Goal: Navigation & Orientation: Find specific page/section

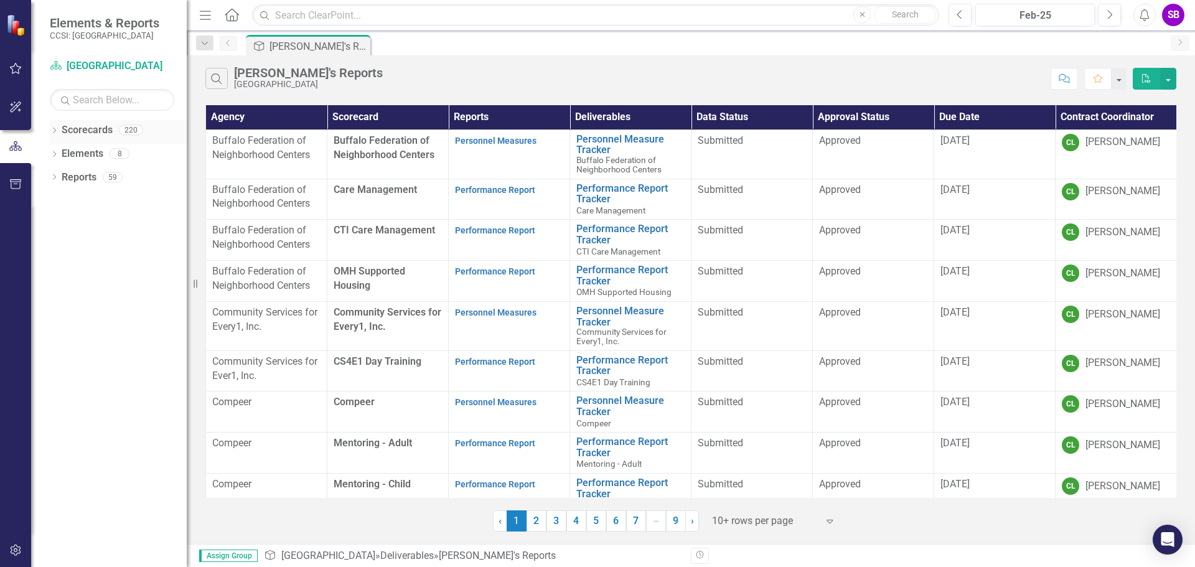
click at [97, 134] on link "Scorecards" at bounding box center [87, 130] width 51 height 14
click at [55, 135] on div "Dropdown" at bounding box center [54, 131] width 9 height 11
click at [67, 159] on div "Dropdown [GEOGRAPHIC_DATA]" at bounding box center [121, 154] width 131 height 21
click at [64, 159] on div "Dropdown" at bounding box center [60, 154] width 9 height 11
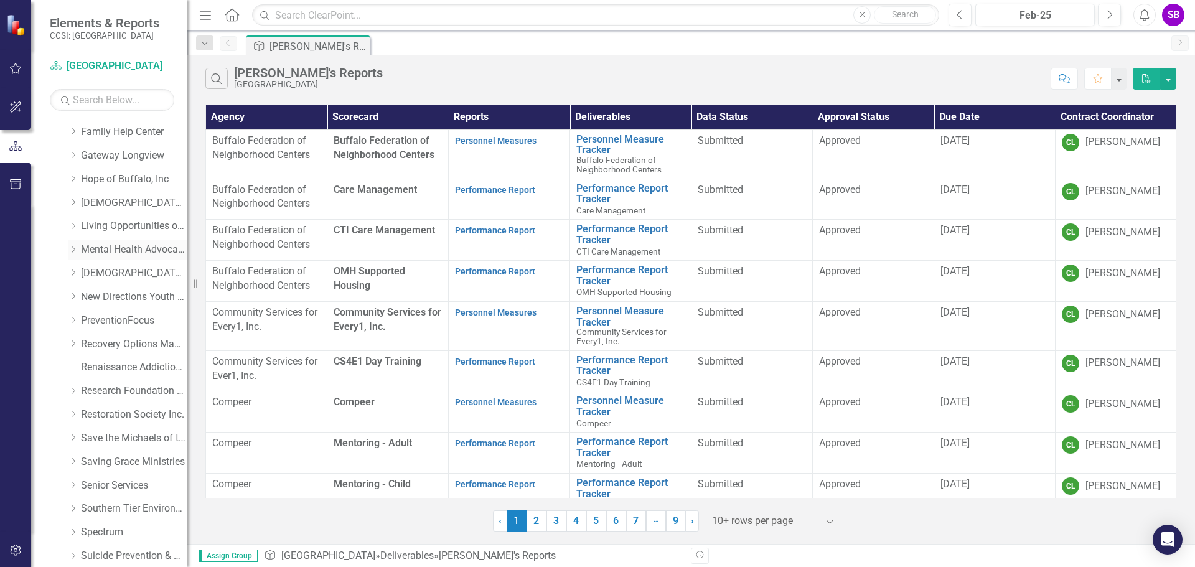
scroll to position [373, 0]
click at [114, 281] on link "Recovery Options Made Easy" at bounding box center [134, 275] width 106 height 14
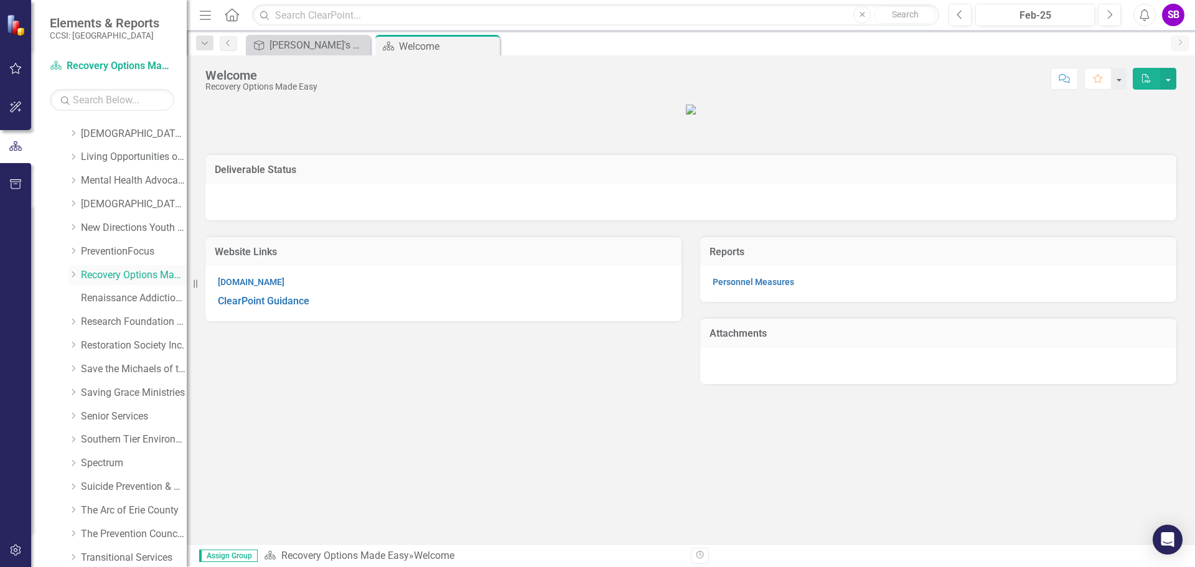
click at [75, 273] on icon "Dropdown" at bounding box center [72, 274] width 9 height 7
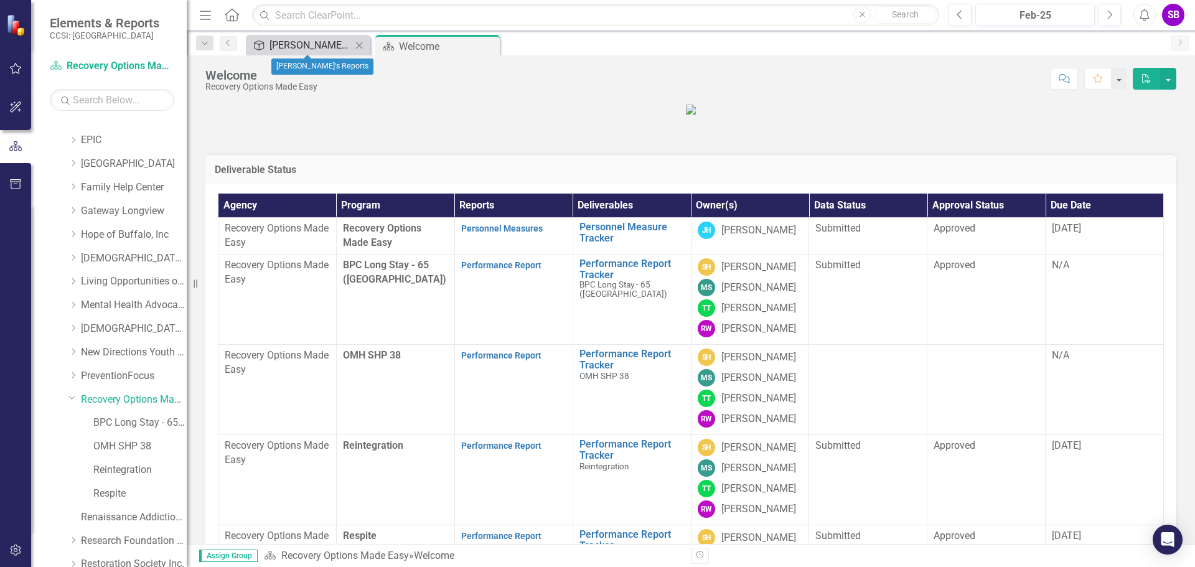
click at [342, 49] on div "[PERSON_NAME]'s Reports" at bounding box center [310, 45] width 82 height 16
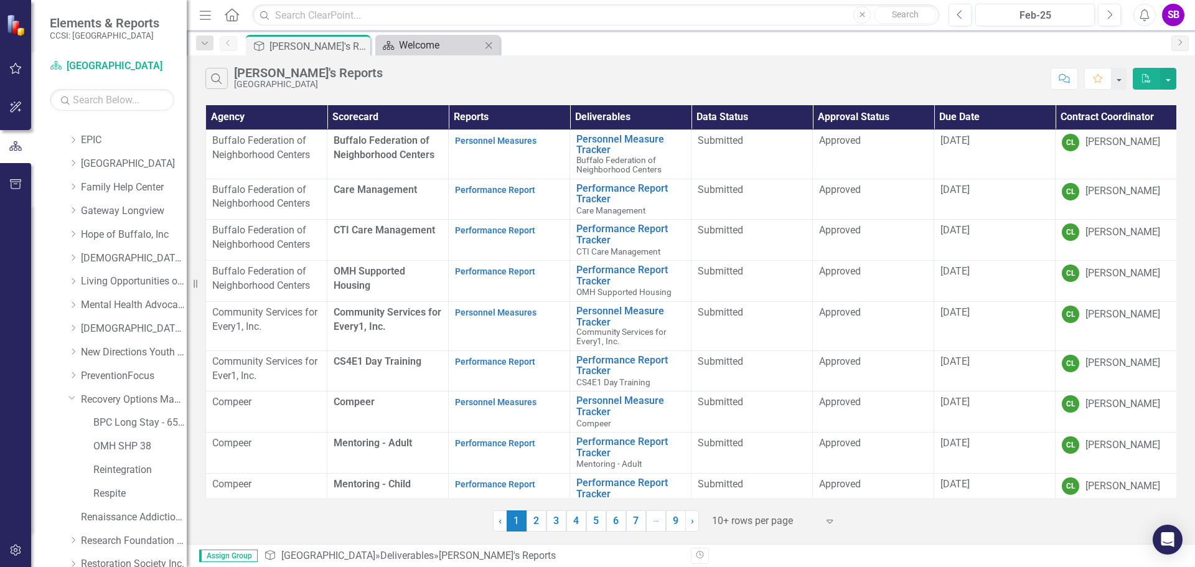
click at [451, 49] on div "Welcome" at bounding box center [440, 45] width 82 height 16
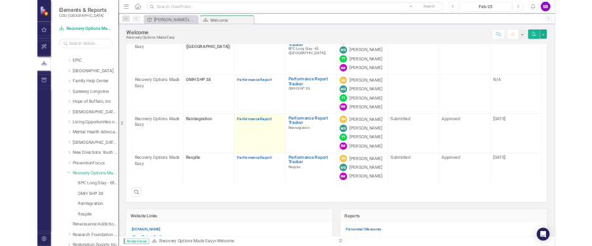
scroll to position [187, 0]
